Goal: Communication & Community: Answer question/provide support

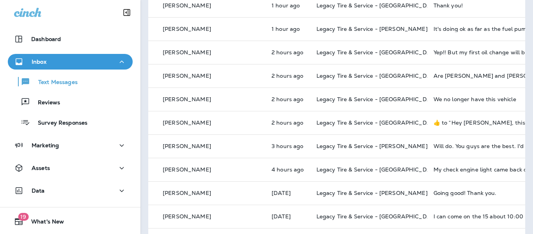
click at [310, 58] on td "Legacy Tire & Service - [GEOGRAPHIC_DATA] (formerly Magic City Tire & Service)" at bounding box center [368, 52] width 117 height 23
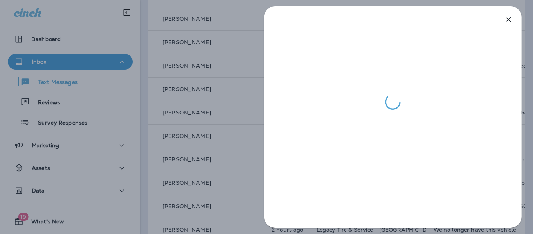
scroll to position [118, 0]
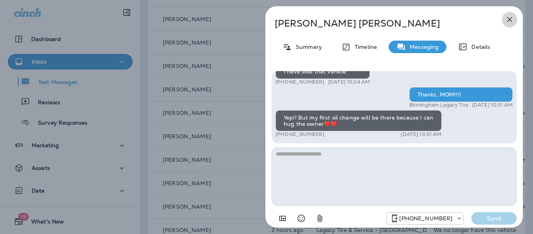
click at [510, 21] on icon "button" at bounding box center [509, 19] width 5 height 5
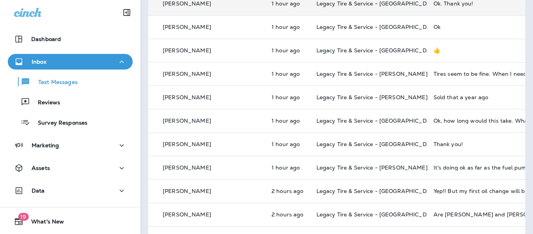
scroll to position [128, 0]
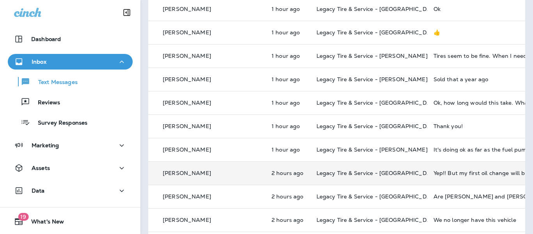
click at [218, 182] on td "[PERSON_NAME]" at bounding box center [206, 172] width 117 height 23
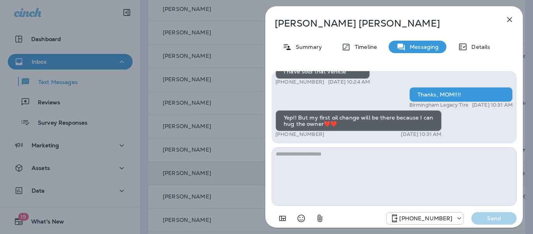
click at [218, 182] on div "[PERSON_NAME] Summary Timeline Messaging Details Hi [PERSON_NAME], this is Lega…" at bounding box center [266, 117] width 533 height 234
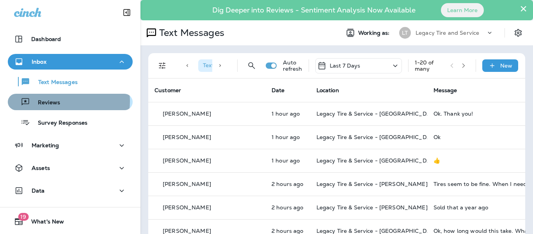
click at [64, 101] on div "Reviews" at bounding box center [70, 102] width 119 height 12
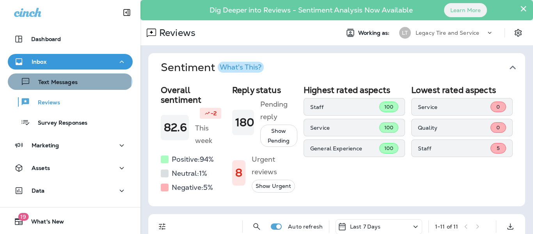
click at [69, 80] on p "Text Messages" at bounding box center [53, 82] width 47 height 7
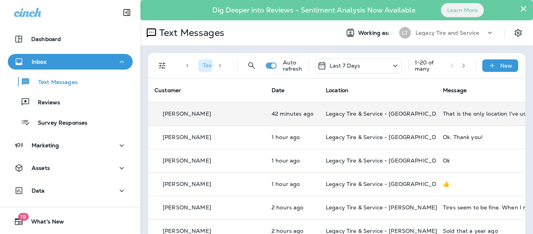
click at [218, 124] on td "[PERSON_NAME]" at bounding box center [206, 113] width 117 height 23
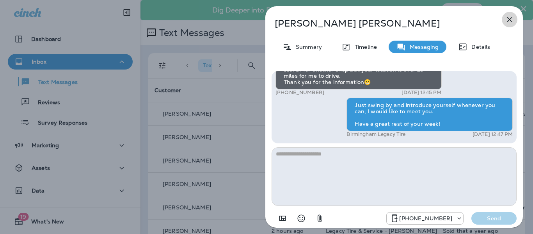
click at [508, 18] on icon "button" at bounding box center [509, 19] width 9 height 9
